Goal: Task Accomplishment & Management: Use online tool/utility

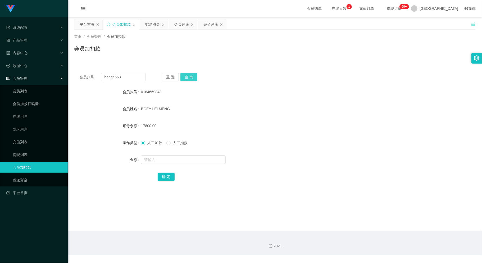
type input "hong4658"
click at [190, 77] on button "查 询" at bounding box center [189, 77] width 17 height 8
click at [172, 157] on input "text" at bounding box center [183, 159] width 85 height 8
type input "1000"
click at [169, 175] on button "确 定" at bounding box center [166, 177] width 17 height 8
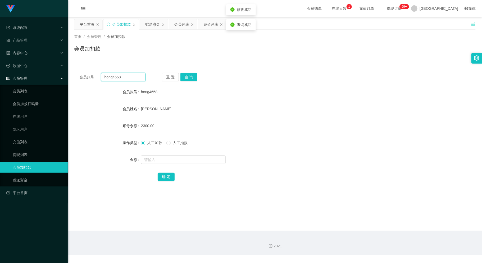
drag, startPoint x: 122, startPoint y: 77, endPoint x: 77, endPoint y: 84, distance: 45.4
click at [77, 84] on div "会员账号： hong4658 重 置 查 询 会员账号 hong4658 会员姓名 [PERSON_NAME] 账号余额 2300.00 操作类型 人工加款 …" at bounding box center [275, 131] width 402 height 126
click at [115, 79] on input "text" at bounding box center [123, 77] width 44 height 8
paste input "LOVER"
type input "LOVER"
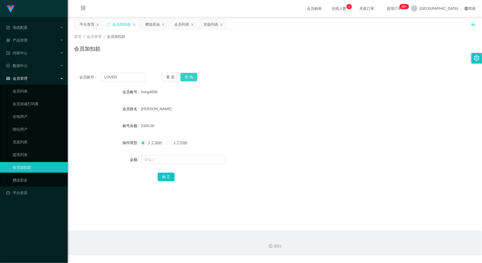
click at [192, 75] on button "查 询" at bounding box center [189, 77] width 17 height 8
click at [189, 156] on input "text" at bounding box center [183, 159] width 85 height 8
type input "30"
click at [168, 178] on button "确 定" at bounding box center [166, 177] width 17 height 8
drag, startPoint x: 122, startPoint y: 73, endPoint x: 96, endPoint y: 77, distance: 25.7
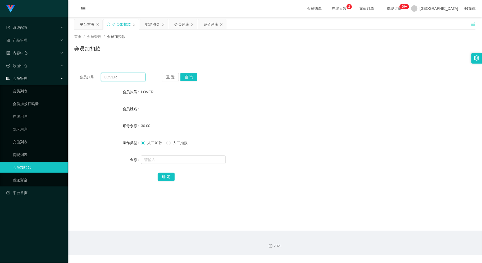
click at [96, 77] on div "会员账号： LOVER" at bounding box center [112, 77] width 66 height 8
click at [114, 75] on input "text" at bounding box center [123, 77] width 44 height 8
paste input "jt0401"
type input "jt0401"
click at [189, 75] on button "查 询" at bounding box center [189, 77] width 17 height 8
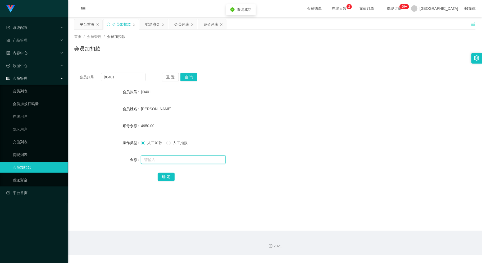
click at [180, 158] on input "text" at bounding box center [183, 159] width 85 height 8
type input "2000"
click at [166, 175] on button "确 定" at bounding box center [166, 177] width 17 height 8
drag, startPoint x: 118, startPoint y: 76, endPoint x: 94, endPoint y: 80, distance: 24.2
click at [94, 80] on div "会员账号： jt0401" at bounding box center [112, 77] width 66 height 8
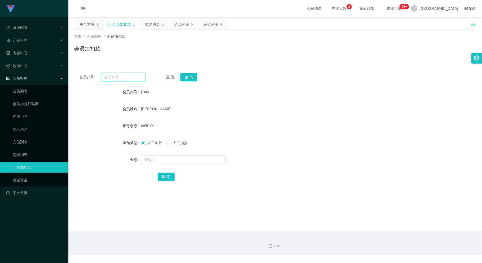
click at [118, 75] on input "text" at bounding box center [123, 77] width 44 height 8
paste input "David666"
type input "David666"
click at [194, 74] on button "查 询" at bounding box center [189, 77] width 17 height 8
click at [168, 160] on input "text" at bounding box center [183, 159] width 85 height 8
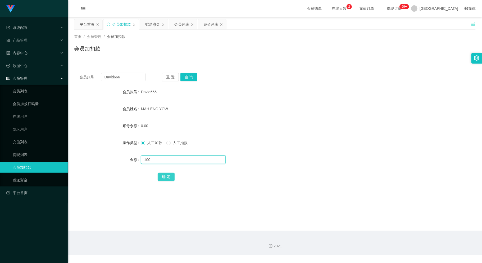
type input "100"
click at [163, 176] on button "确 定" at bounding box center [166, 177] width 17 height 8
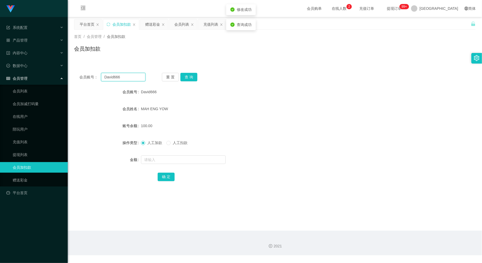
drag, startPoint x: 127, startPoint y: 75, endPoint x: 86, endPoint y: 78, distance: 40.9
click at [86, 78] on div "会员账号： David666" at bounding box center [112, 77] width 66 height 8
click at [115, 73] on input "text" at bounding box center [123, 77] width 44 height 8
paste input "10201988"
type input "10201988"
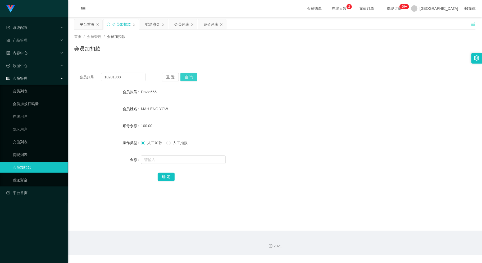
click at [185, 75] on button "查 询" at bounding box center [189, 77] width 17 height 8
click at [182, 156] on input "text" at bounding box center [183, 159] width 85 height 8
click at [158, 158] on input "1" at bounding box center [183, 159] width 85 height 8
type input "100"
click at [164, 178] on button "确 定" at bounding box center [166, 177] width 17 height 8
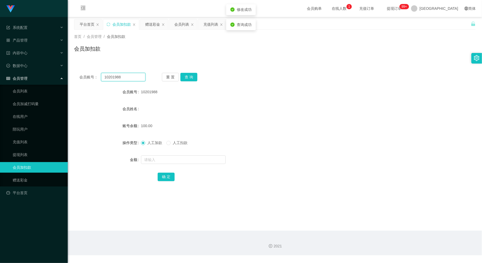
drag, startPoint x: 126, startPoint y: 77, endPoint x: 76, endPoint y: 86, distance: 50.4
click at [76, 86] on div "会员账号： 10201988 重 置 查 询 会员账号 10201988 会员姓名 账号余额 100.00 操作类型 人工加款 人工扣款 金额 确 定" at bounding box center [275, 131] width 402 height 126
click at [115, 73] on input "text" at bounding box center [123, 77] width 44 height 8
paste input "qq123"
type input "qq123"
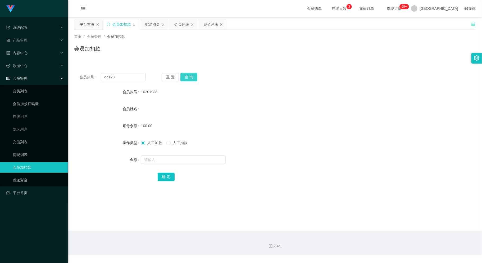
click at [192, 76] on button "查 询" at bounding box center [189, 77] width 17 height 8
click at [185, 158] on input "text" at bounding box center [183, 159] width 85 height 8
type input "100"
click at [170, 178] on button "确 定" at bounding box center [166, 177] width 17 height 8
drag, startPoint x: 110, startPoint y: 79, endPoint x: 77, endPoint y: 87, distance: 33.7
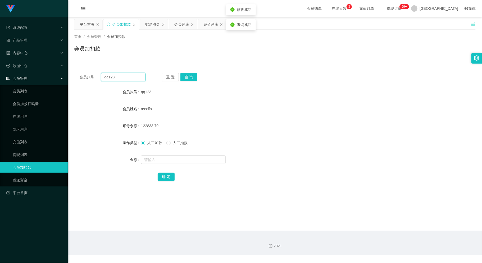
click at [74, 86] on div "会员账号： qq123 重 置 查 询 会员账号 qq123 会员姓名 assdfa 账号余额 122833.70 操作类型 人工加款 人工扣款 金额 确 定" at bounding box center [275, 131] width 402 height 126
click at [107, 78] on input "text" at bounding box center [123, 77] width 44 height 8
paste input "kmm111"
type input "kmm111"
click at [184, 78] on button "查 询" at bounding box center [189, 77] width 17 height 8
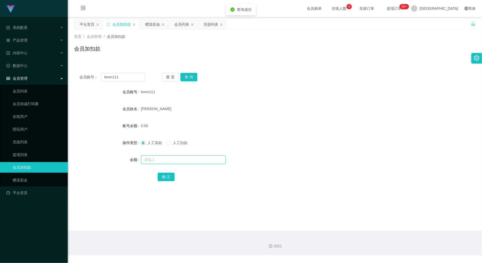
click at [162, 160] on input "text" at bounding box center [183, 159] width 85 height 8
type input "100"
click at [168, 176] on button "确 定" at bounding box center [166, 177] width 17 height 8
drag, startPoint x: 126, startPoint y: 77, endPoint x: 78, endPoint y: 84, distance: 48.7
click at [77, 83] on div "会员账号： kmm111 重 置 查 询 会员账号 kmm111 会员姓名 [PERSON_NAME] 账号余额 100.00 操作类型 人工加款 人工扣款 …" at bounding box center [275, 131] width 402 height 126
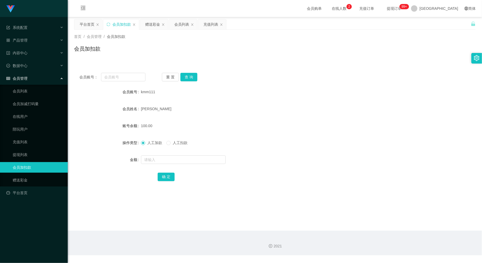
click at [249, 82] on div "会员账号： 重 置 查 询 会员账号 kmm111 会员姓名 [PERSON_NAME] 账号余额 100.00 操作类型 人工加款 人工扣款 金额 确 定" at bounding box center [275, 131] width 402 height 126
click at [260, 90] on div "kmm111" at bounding box center [258, 92] width 235 height 11
drag, startPoint x: 242, startPoint y: 150, endPoint x: 243, endPoint y: 144, distance: 6.4
click at [243, 144] on form "会员账号 kmm111 会员姓名 [PERSON_NAME] 账号余额 100.00 操作类型 人工加款 人工扣款 金额 确 定" at bounding box center [275, 134] width 402 height 95
click at [263, 56] on div "会员加扣款" at bounding box center [275, 51] width 402 height 12
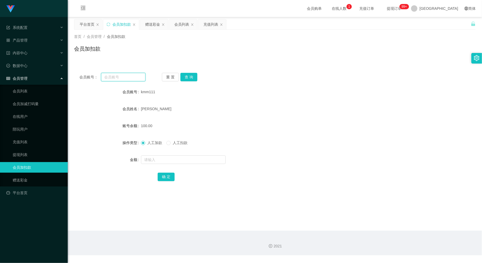
click at [114, 74] on input "text" at bounding box center [123, 77] width 44 height 8
paste input "WW123"
type input "WW123"
click at [191, 75] on button "查 询" at bounding box center [189, 77] width 17 height 8
click at [180, 157] on input "text" at bounding box center [183, 159] width 85 height 8
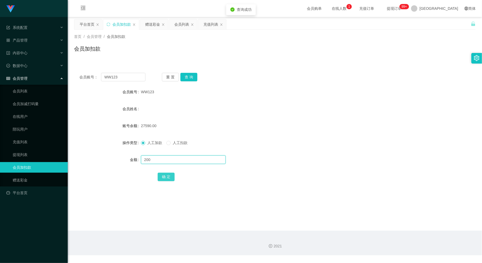
type input "200"
click at [166, 176] on button "确 定" at bounding box center [166, 177] width 17 height 8
drag, startPoint x: 115, startPoint y: 75, endPoint x: 99, endPoint y: 77, distance: 16.6
click at [99, 77] on div "会员账号： WW123" at bounding box center [112, 77] width 66 height 8
